Goal: Use online tool/utility: Utilize a website feature to perform a specific function

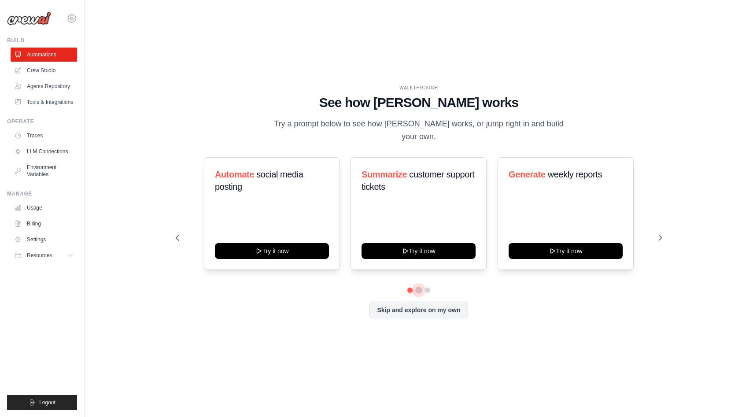
click at [419, 287] on button at bounding box center [418, 290] width 7 height 7
click at [427, 287] on button at bounding box center [427, 290] width 7 height 7
click at [409, 287] on button at bounding box center [410, 290] width 6 height 6
click at [421, 287] on button at bounding box center [419, 290] width 6 height 6
click at [429, 287] on button at bounding box center [428, 290] width 6 height 6
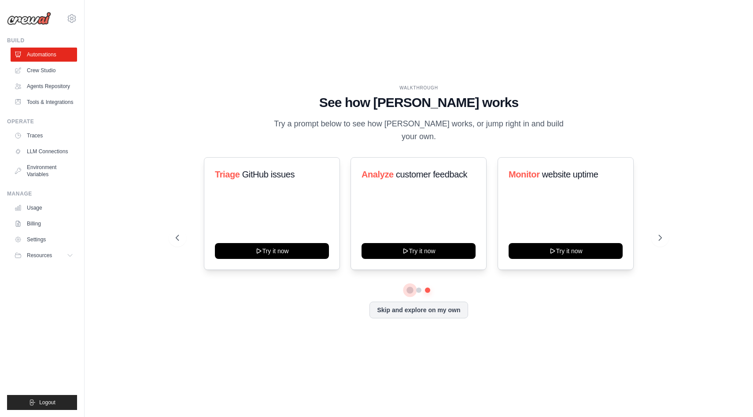
click at [409, 287] on button at bounding box center [410, 290] width 6 height 6
click at [662, 234] on icon at bounding box center [661, 238] width 9 height 9
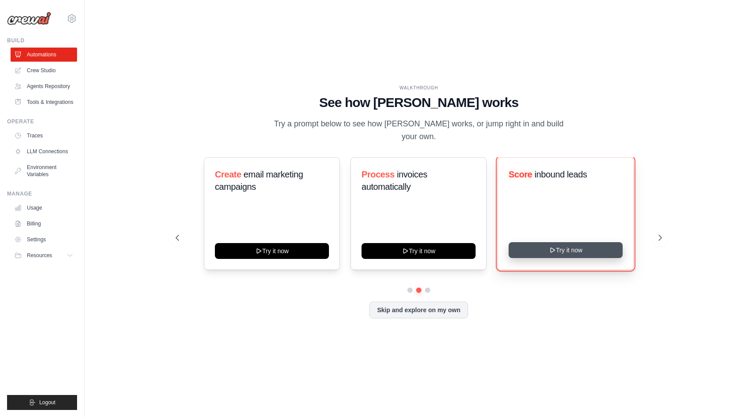
click at [593, 242] on button "Try it now" at bounding box center [566, 250] width 114 height 16
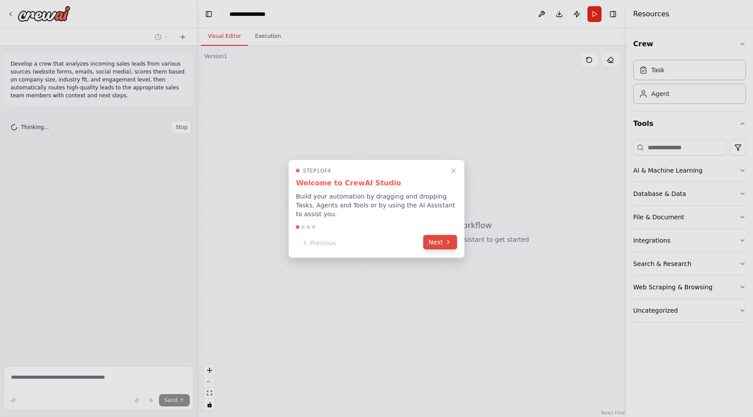
click at [445, 244] on icon at bounding box center [448, 242] width 7 height 7
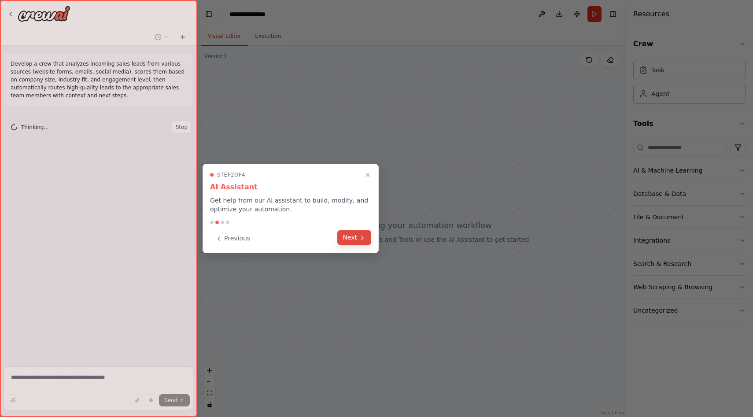
click at [348, 242] on button "Next" at bounding box center [355, 237] width 34 height 15
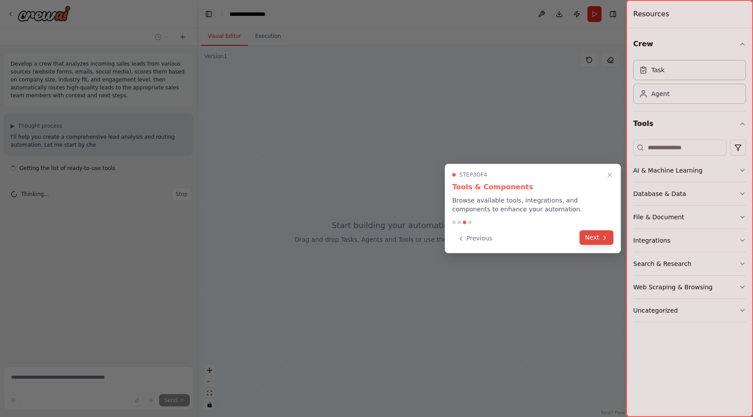
click at [608, 238] on icon at bounding box center [604, 237] width 7 height 7
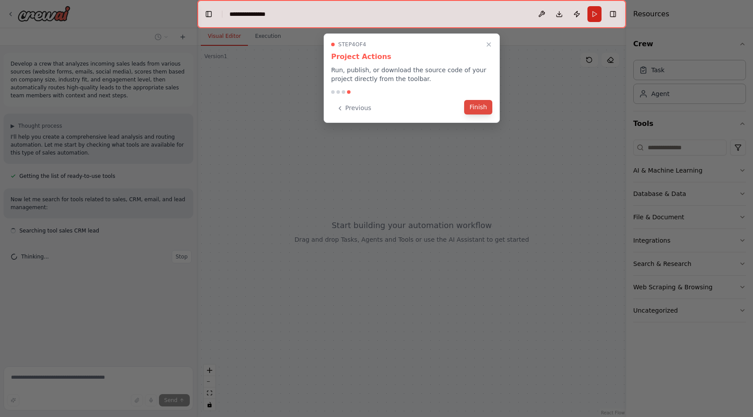
click at [480, 108] on button "Finish" at bounding box center [478, 107] width 28 height 15
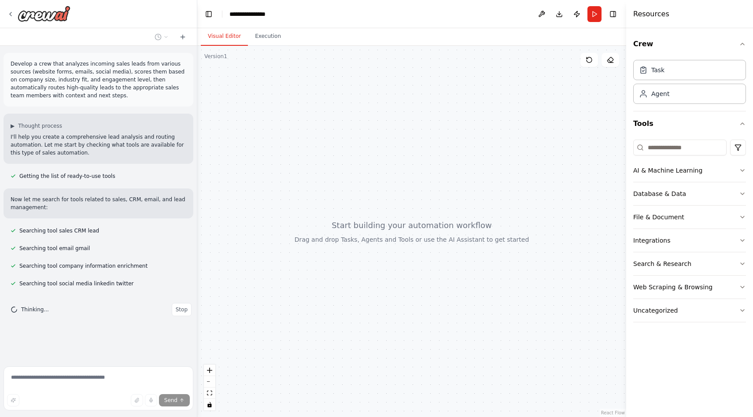
click at [134, 73] on p "Develop a crew that analyzes incoming sales leads from various sources (website…" at bounding box center [99, 80] width 176 height 40
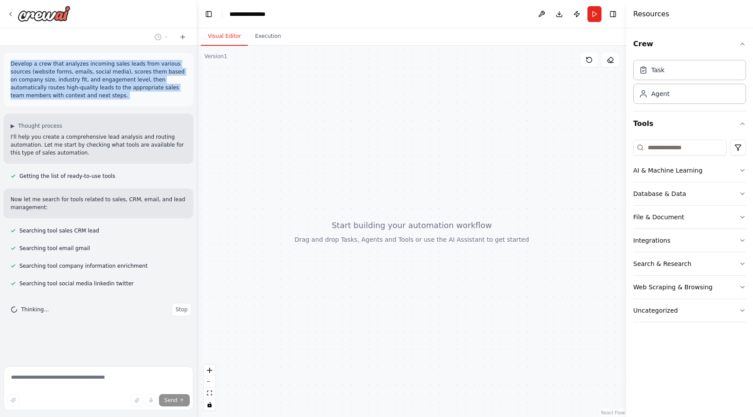
click at [134, 73] on p "Develop a crew that analyzes incoming sales leads from various sources (website…" at bounding box center [99, 80] width 176 height 40
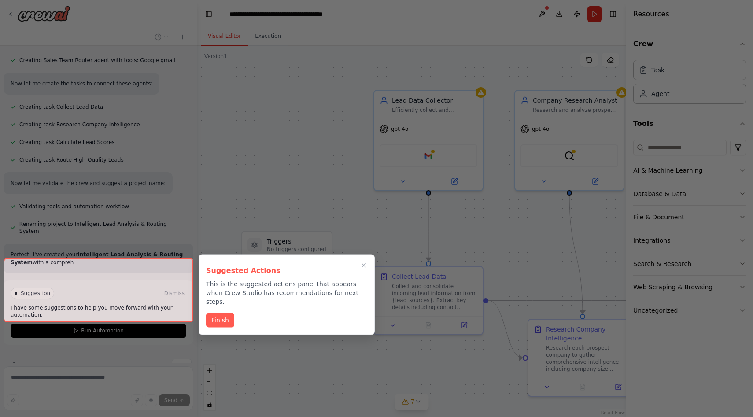
scroll to position [513, 0]
